Goal: Task Accomplishment & Management: Use online tool/utility

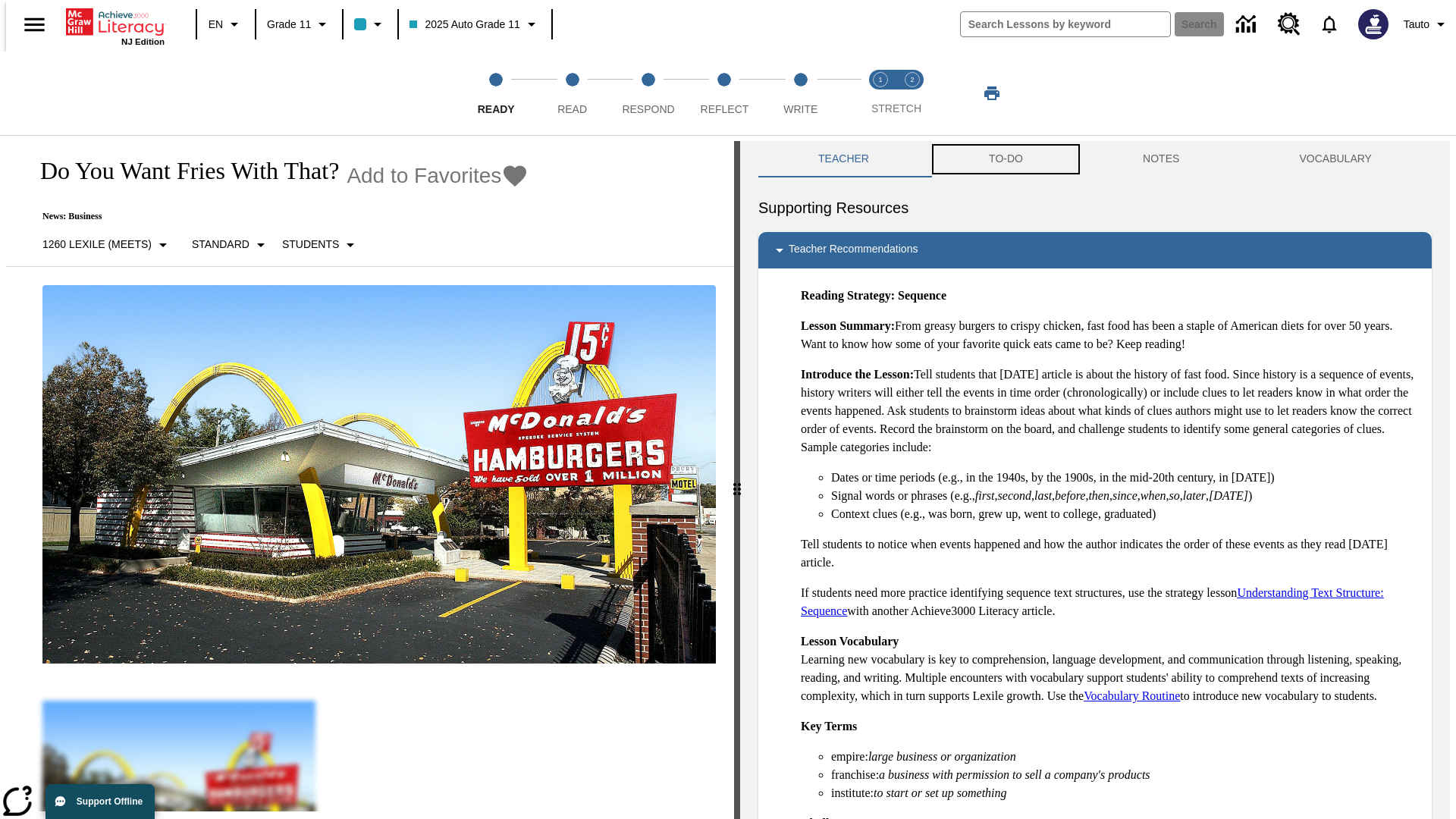
click at [1004, 159] on button "TO-DO" at bounding box center [1005, 159] width 154 height 37
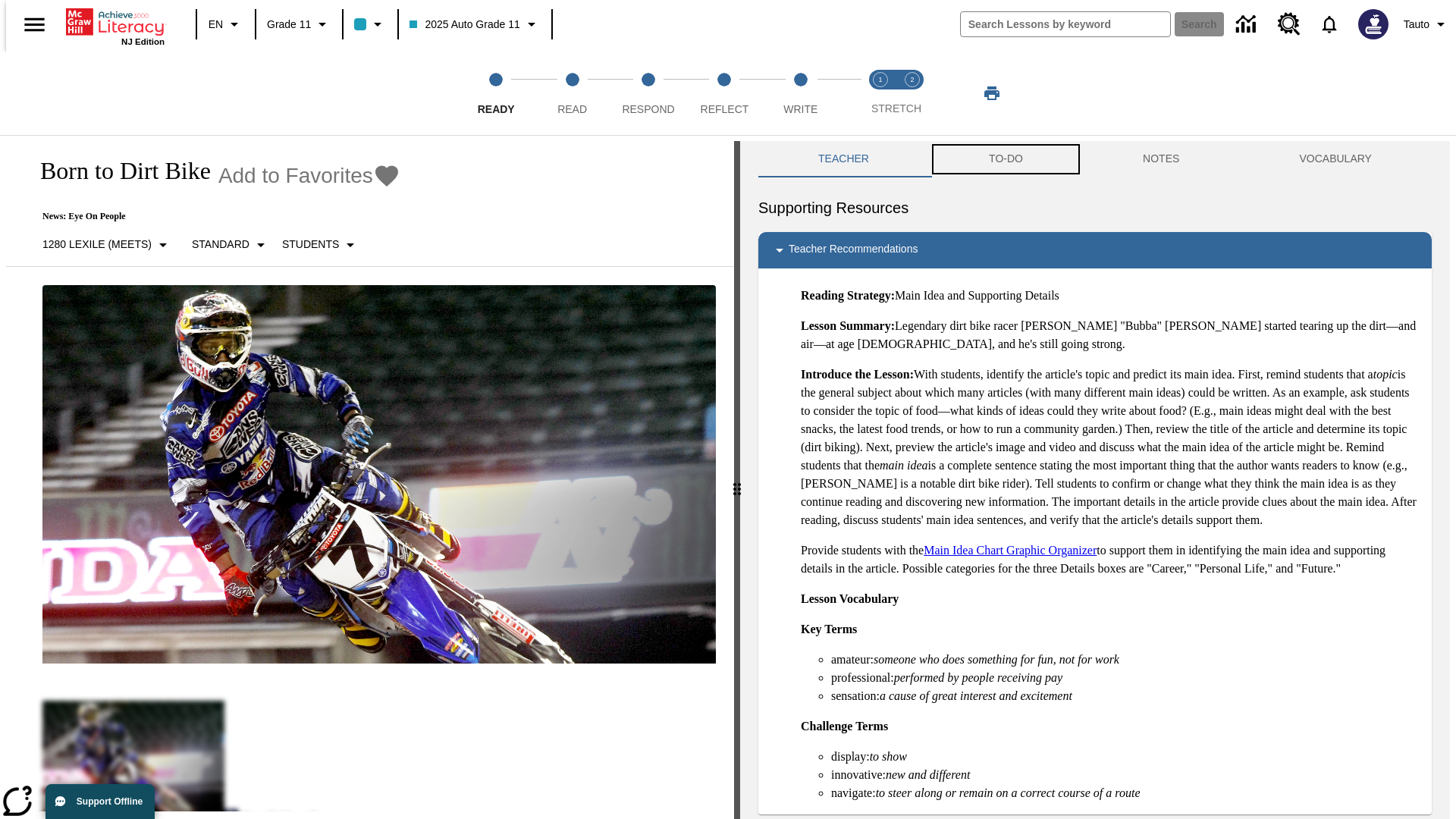
click at [1004, 159] on button "TO-DO" at bounding box center [1005, 159] width 154 height 37
